Goal: Register for event/course

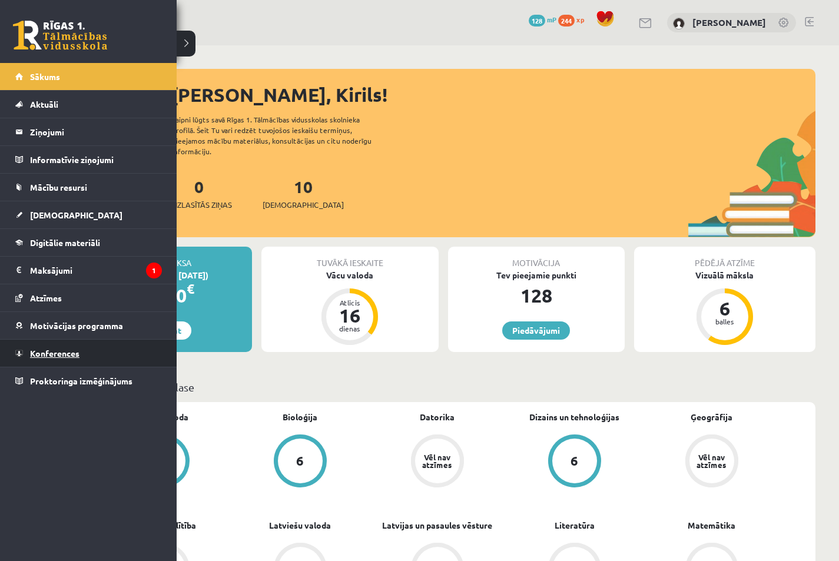
click at [71, 346] on link "Konferences" at bounding box center [88, 353] width 147 height 27
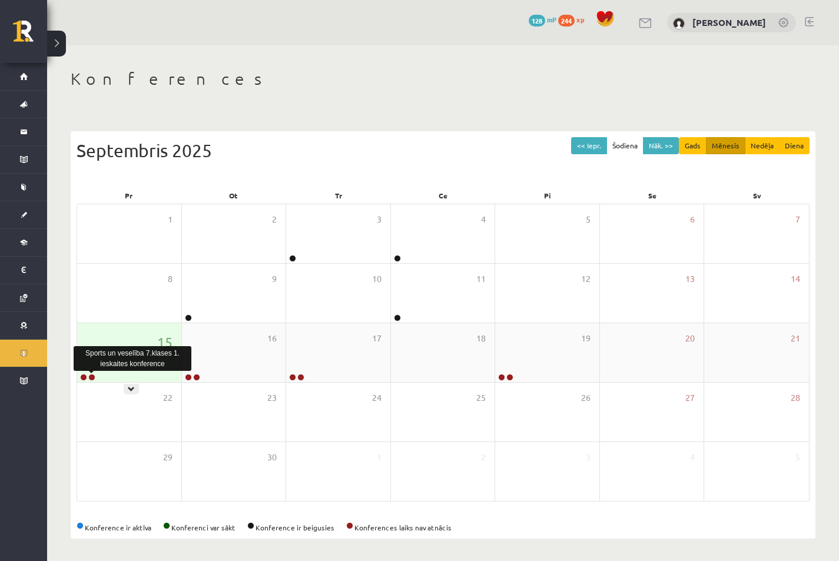
click at [92, 378] on link at bounding box center [91, 377] width 7 height 7
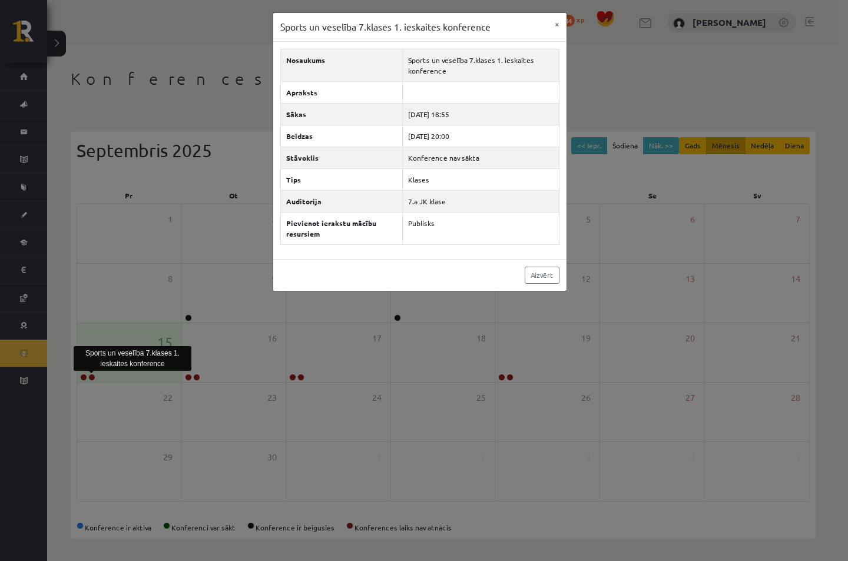
click at [142, 366] on div "Sports un veselība 7.klases 1. ieskaites konference" at bounding box center [133, 358] width 118 height 25
click at [559, 22] on button "×" at bounding box center [556, 24] width 19 height 22
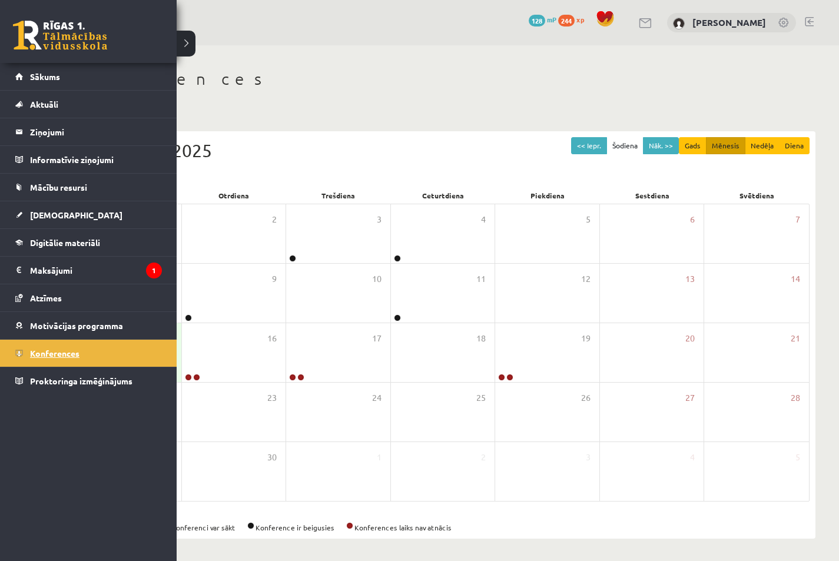
click at [49, 356] on span "Konferences" at bounding box center [54, 353] width 49 height 11
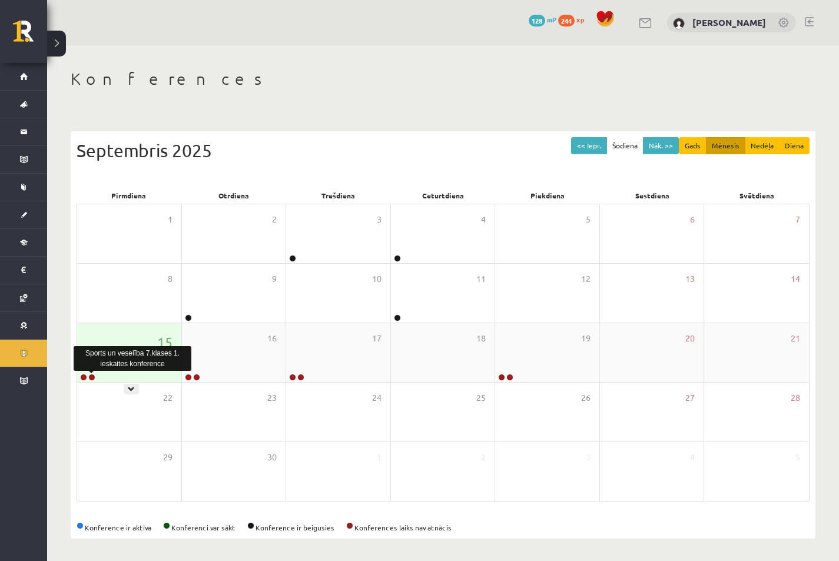
click at [91, 378] on link at bounding box center [91, 377] width 7 height 7
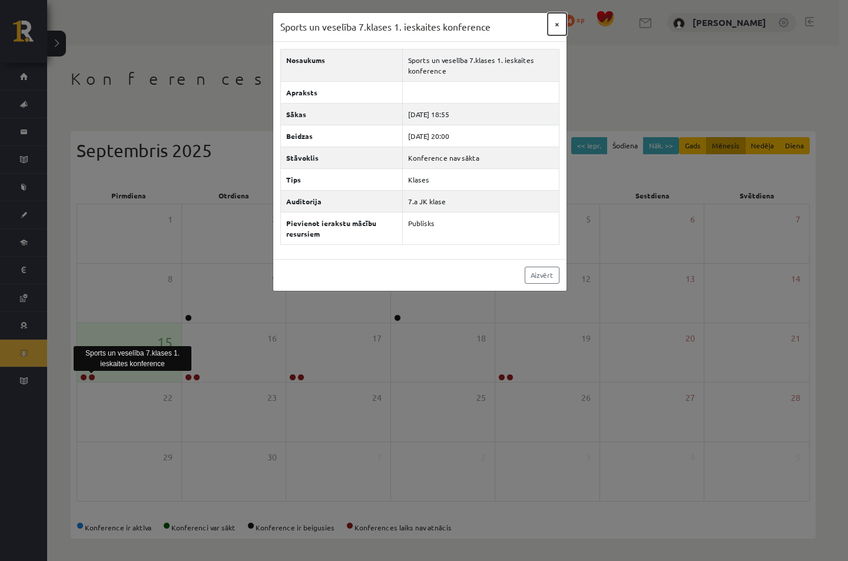
click at [557, 21] on button "×" at bounding box center [556, 24] width 19 height 22
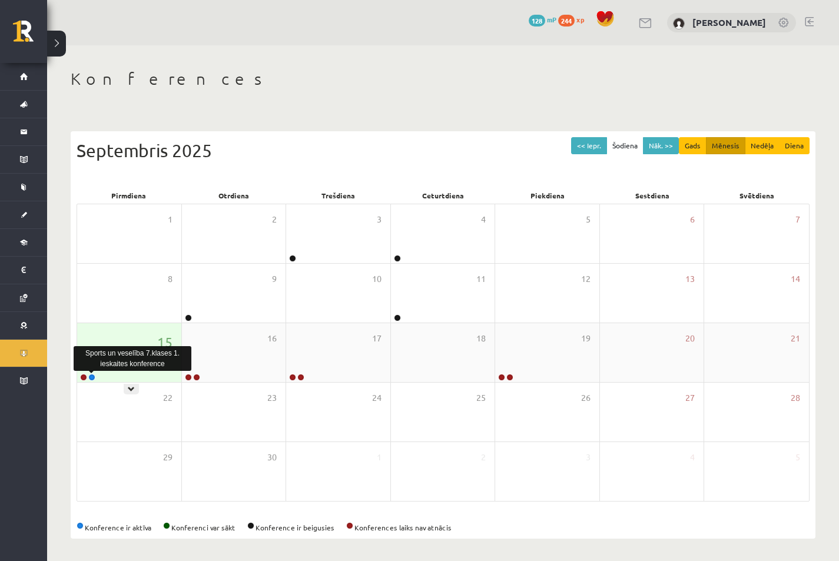
click at [92, 374] on link at bounding box center [91, 377] width 7 height 7
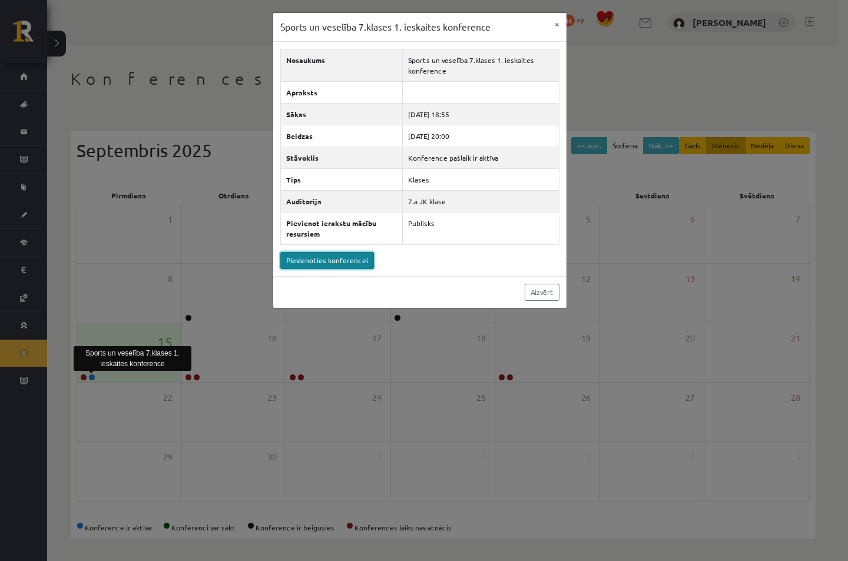
click at [307, 263] on link "Pievienoties konferencei" at bounding box center [327, 260] width 94 height 17
